Goal: Task Accomplishment & Management: Manage account settings

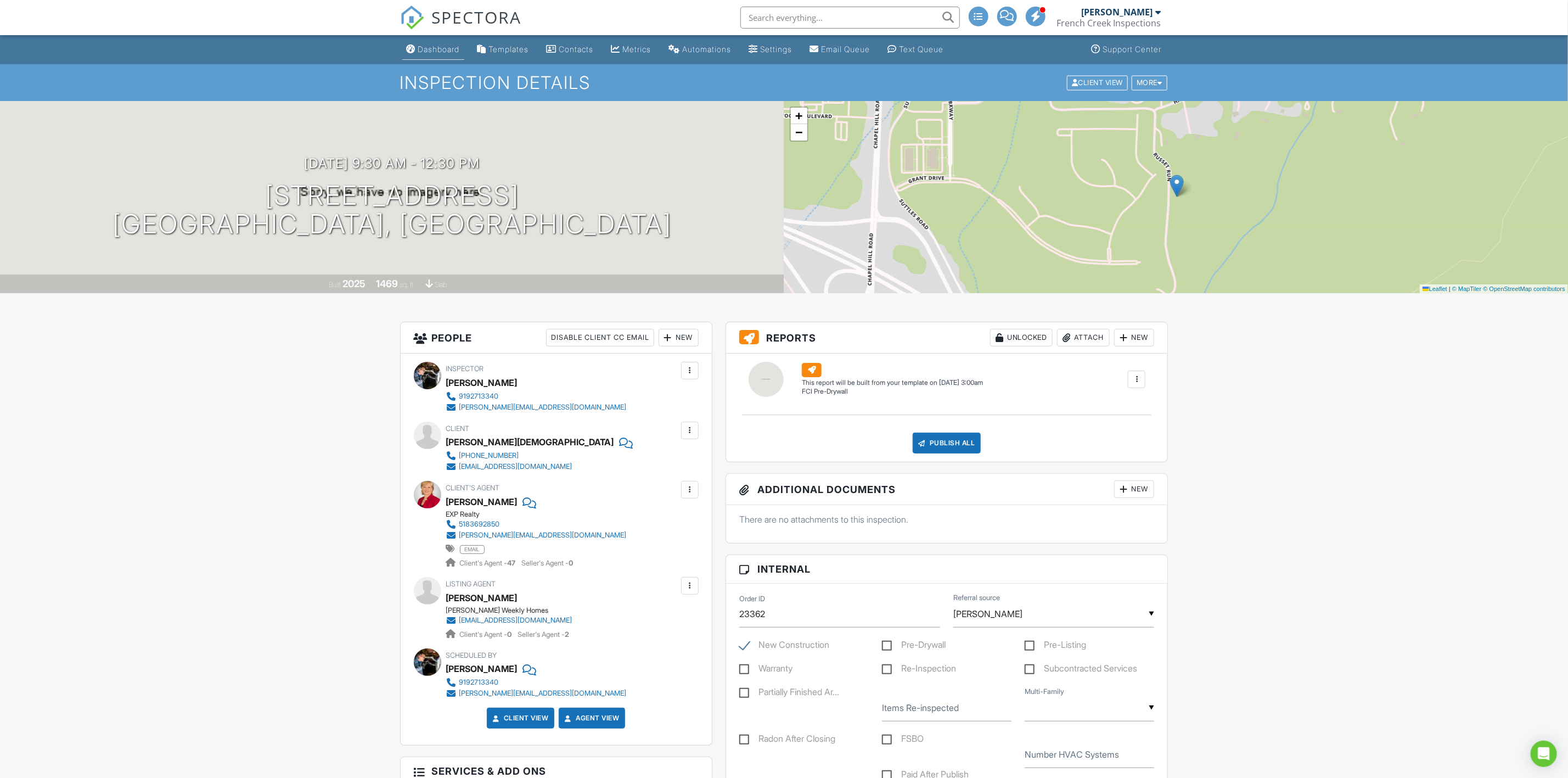
click at [431, 49] on div "Dashboard" at bounding box center [439, 49] width 42 height 10
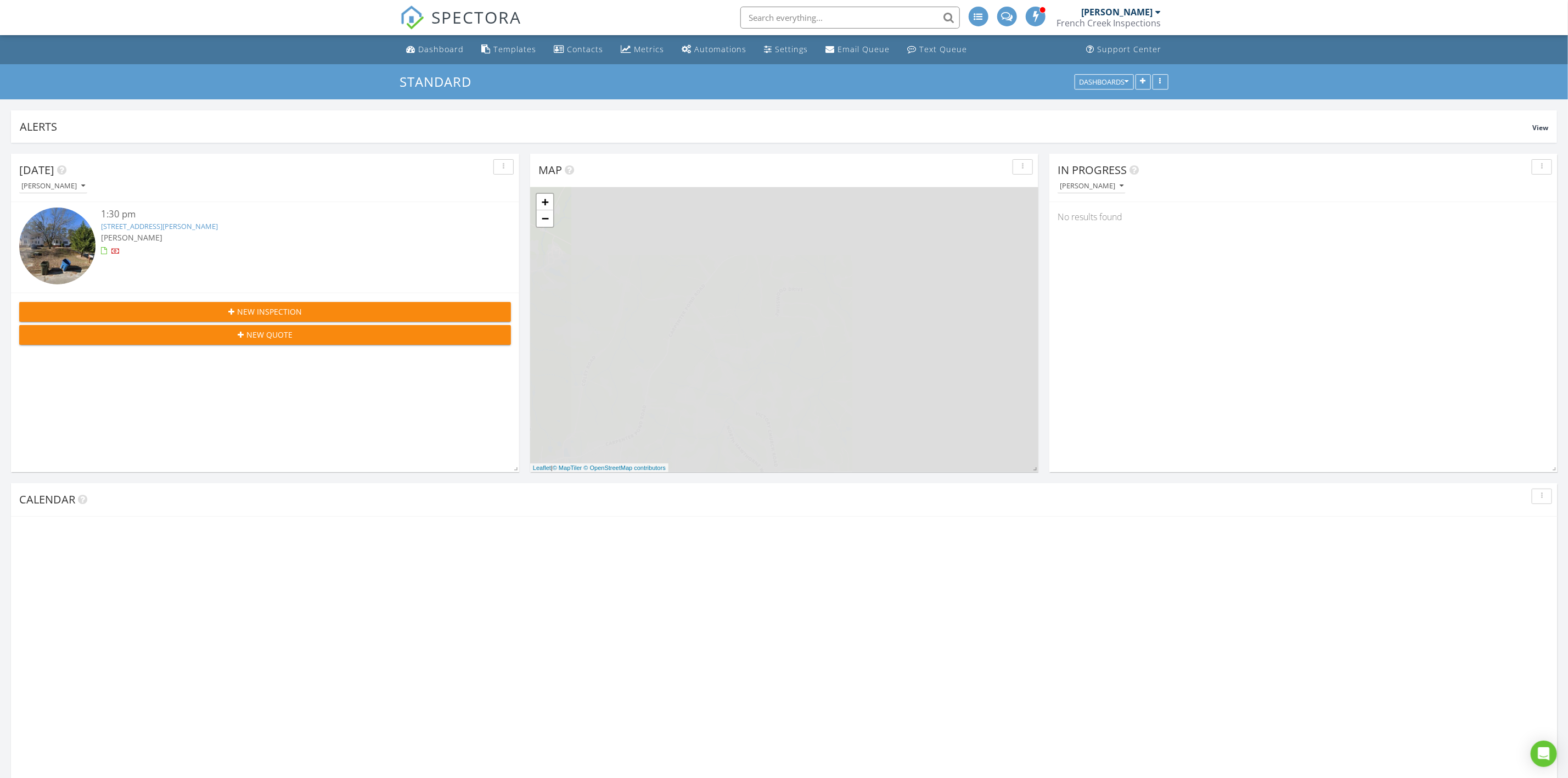
scroll to position [236, 509]
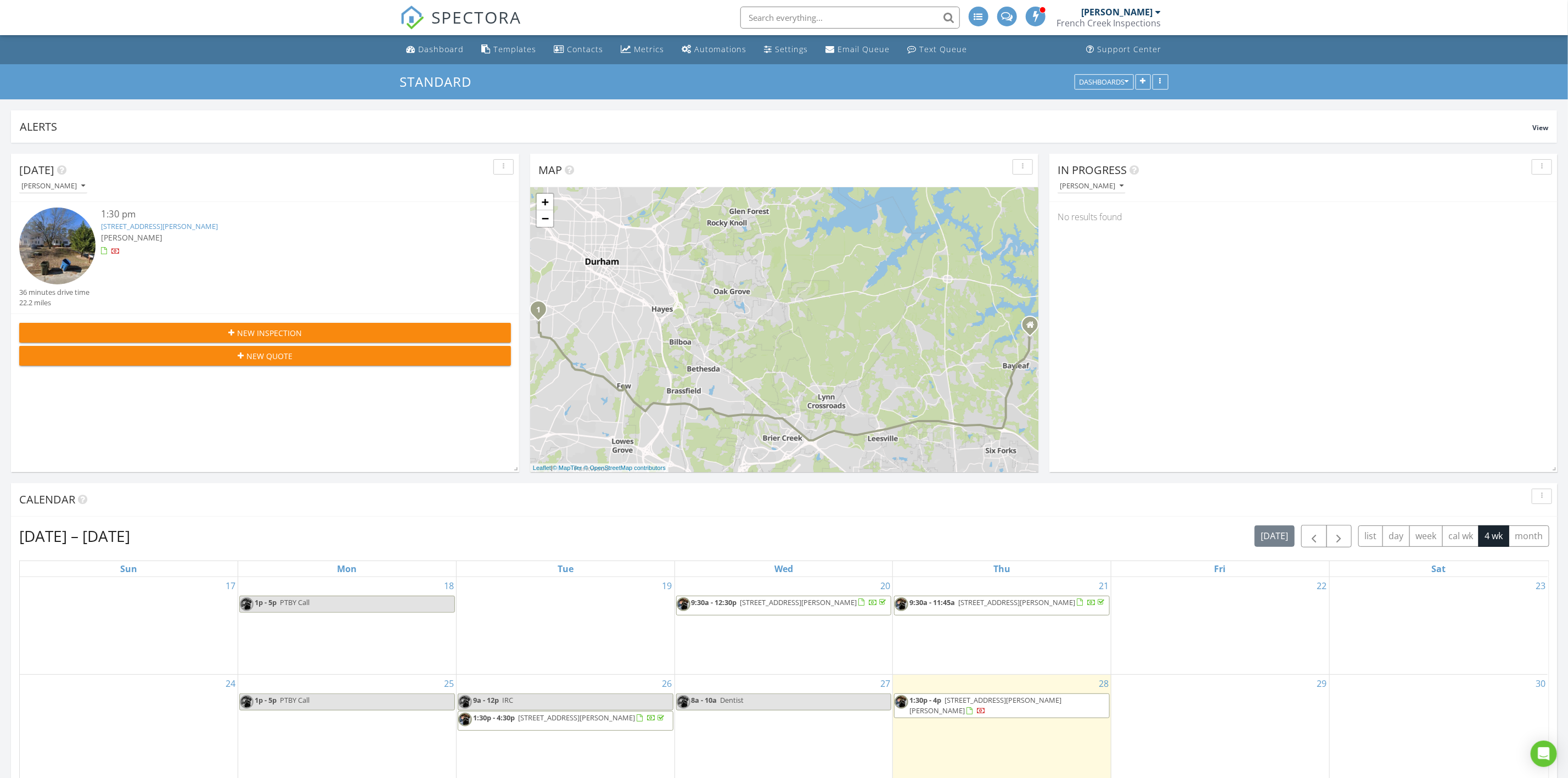
click at [165, 221] on div "1:30 pm" at bounding box center [285, 214] width 369 height 14
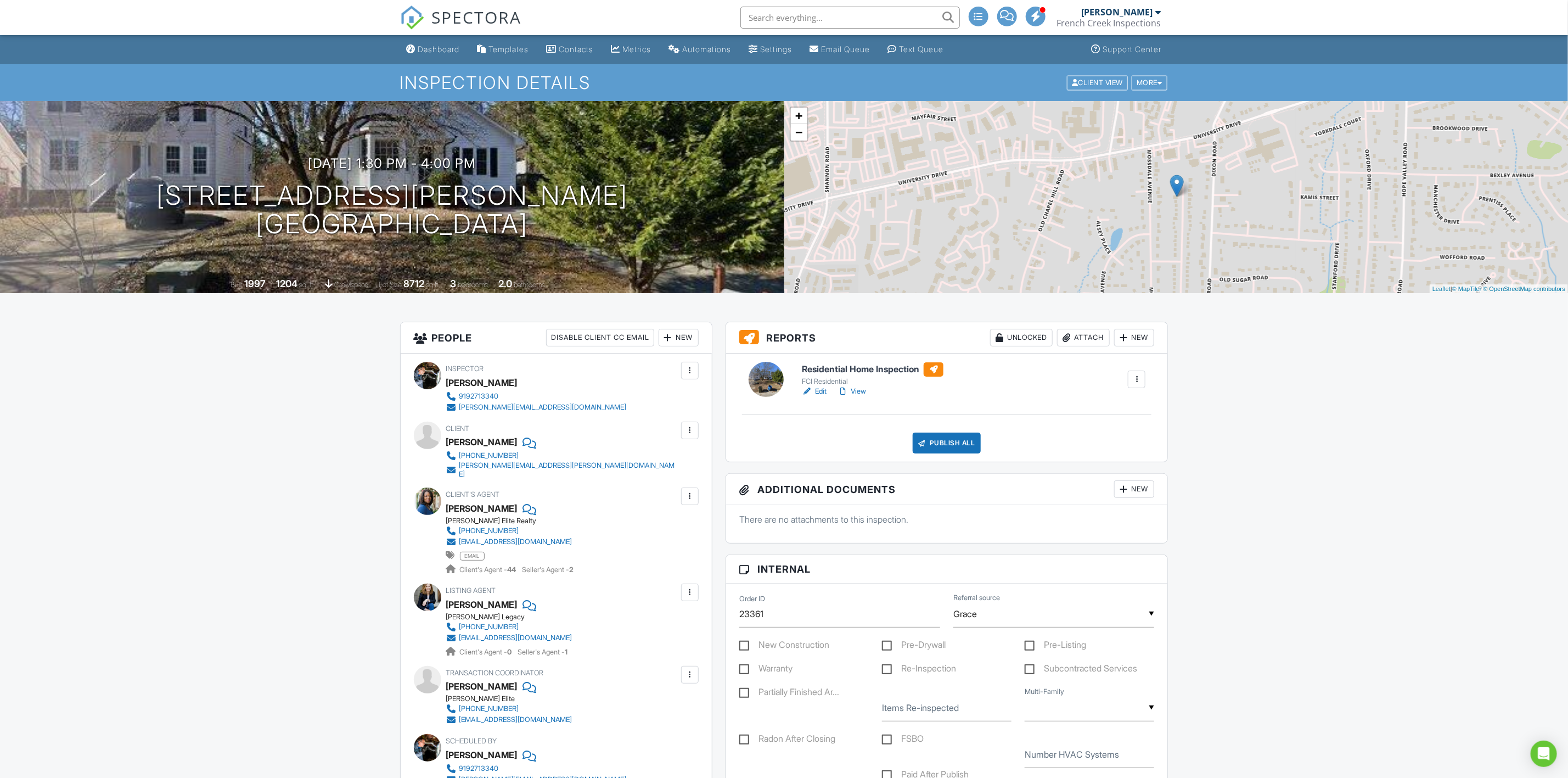
click at [355, 196] on h1 "[STREET_ADDRESS][PERSON_NAME] [GEOGRAPHIC_DATA], [GEOGRAPHIC_DATA] 27707" at bounding box center [392, 210] width 472 height 58
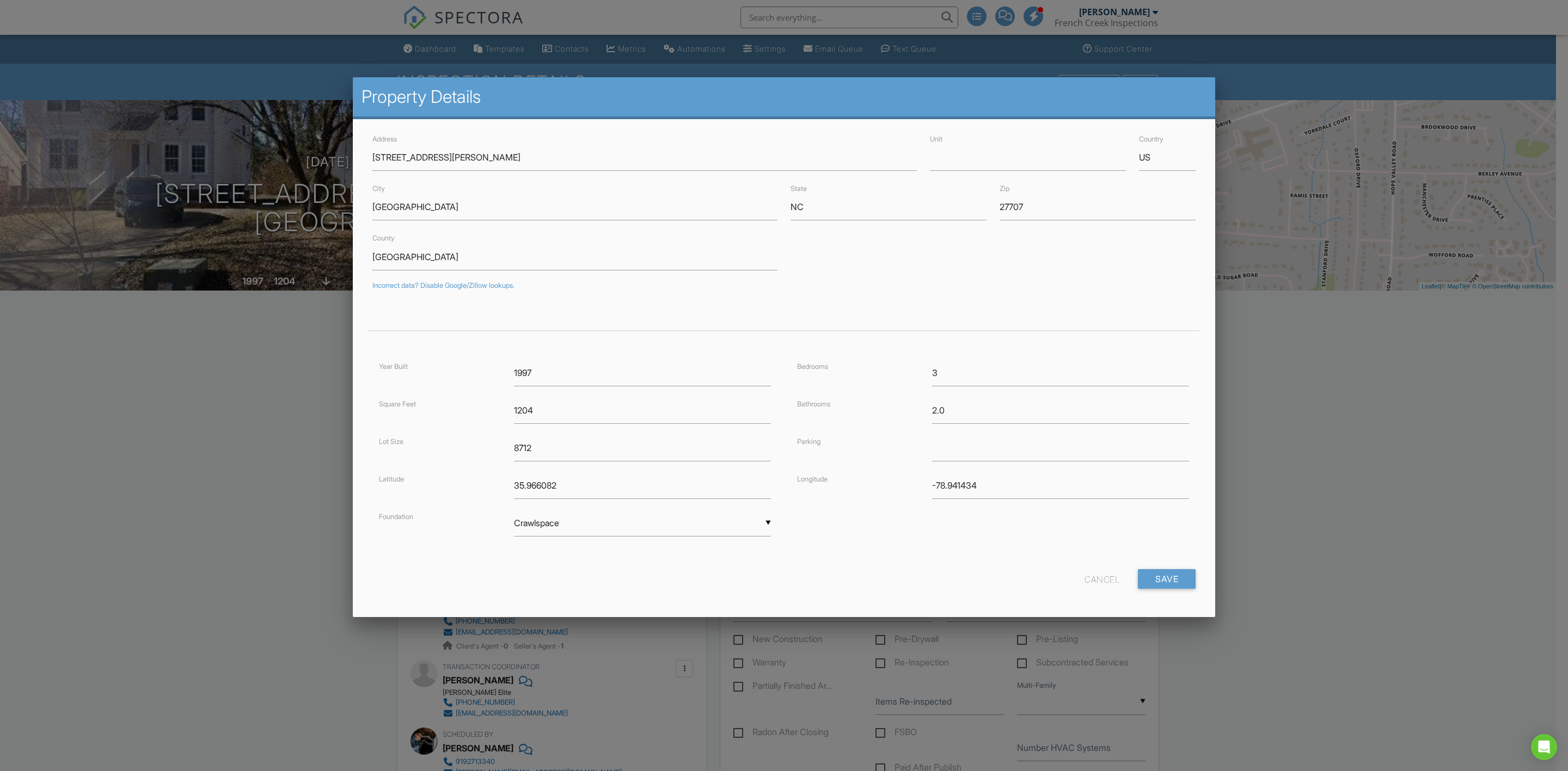
click at [147, 516] on div at bounding box center [784, 427] width 1568 height 964
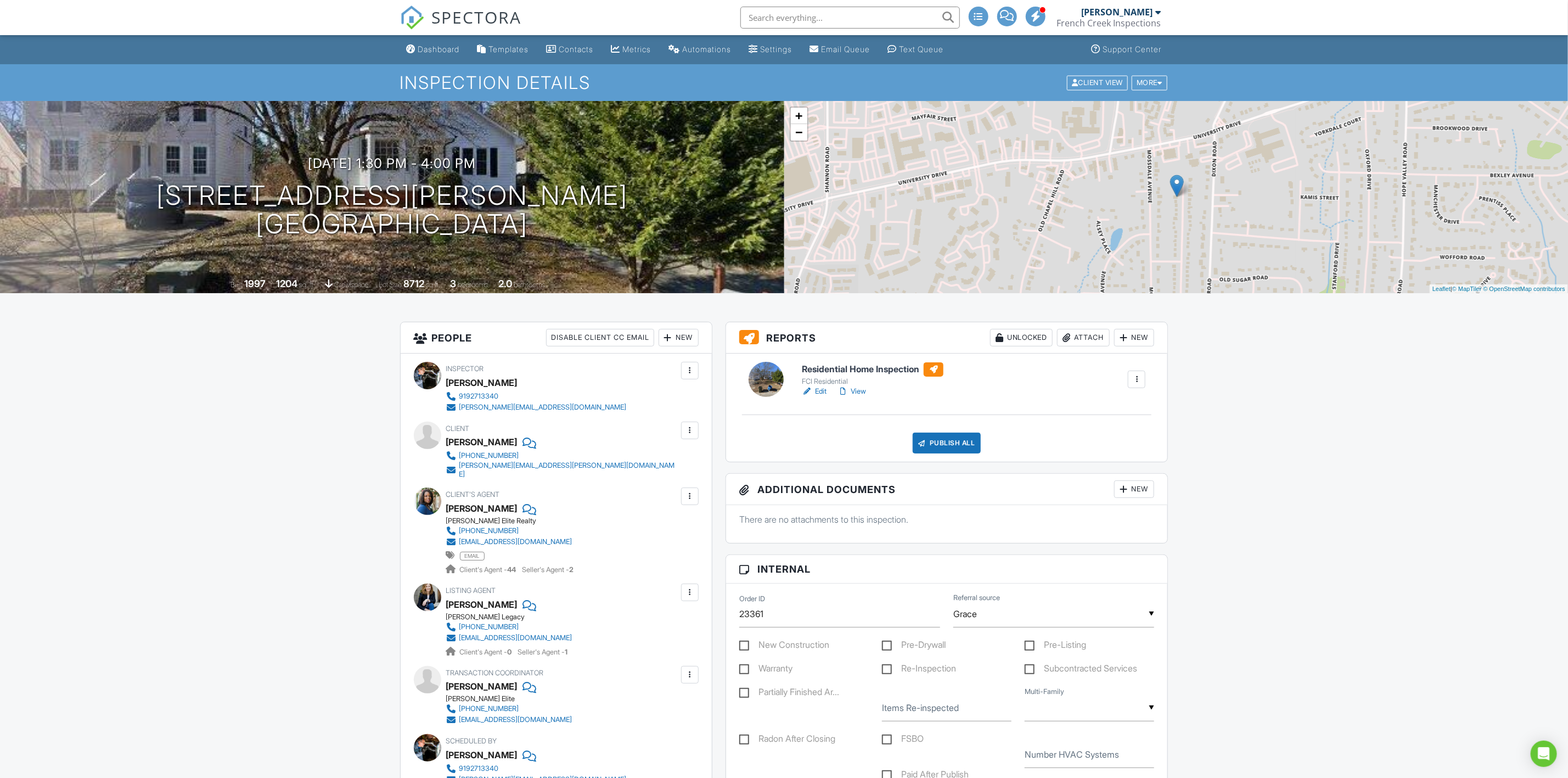
click at [814, 392] on link "Edit" at bounding box center [815, 391] width 25 height 11
